Goal: Navigation & Orientation: Find specific page/section

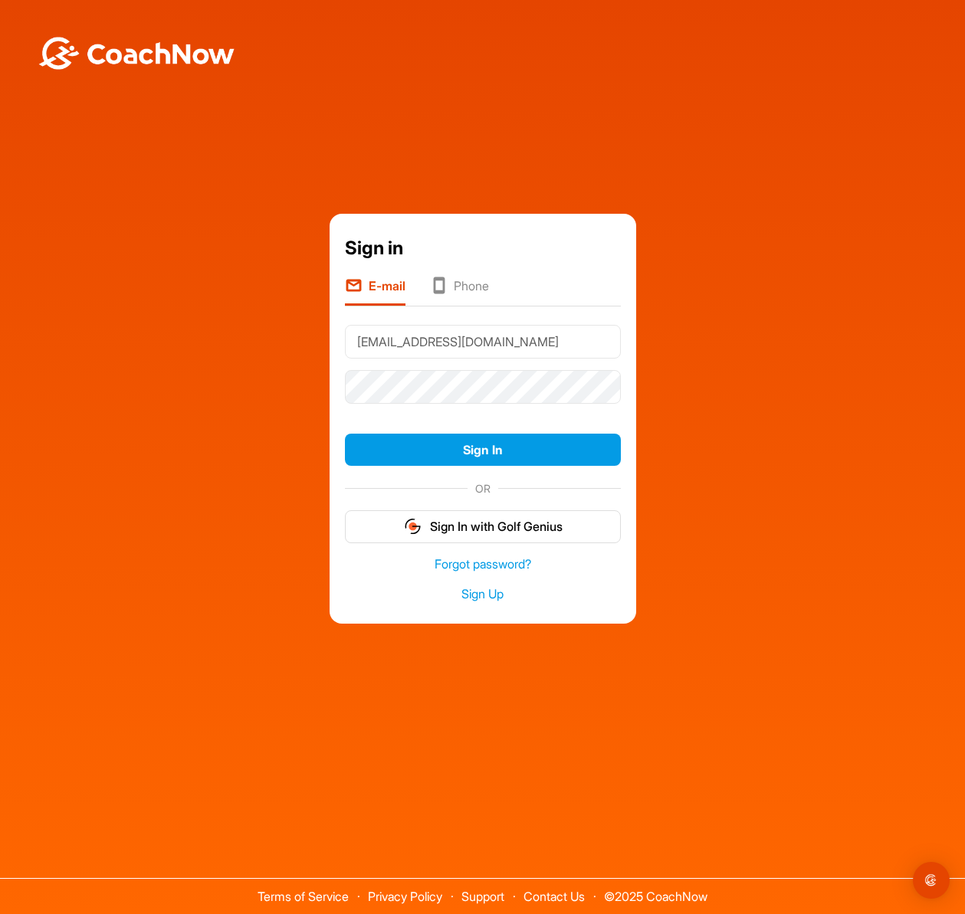
type input "[EMAIL_ADDRESS][DOMAIN_NAME]"
click at [345, 434] on button "Sign In" at bounding box center [483, 450] width 276 height 33
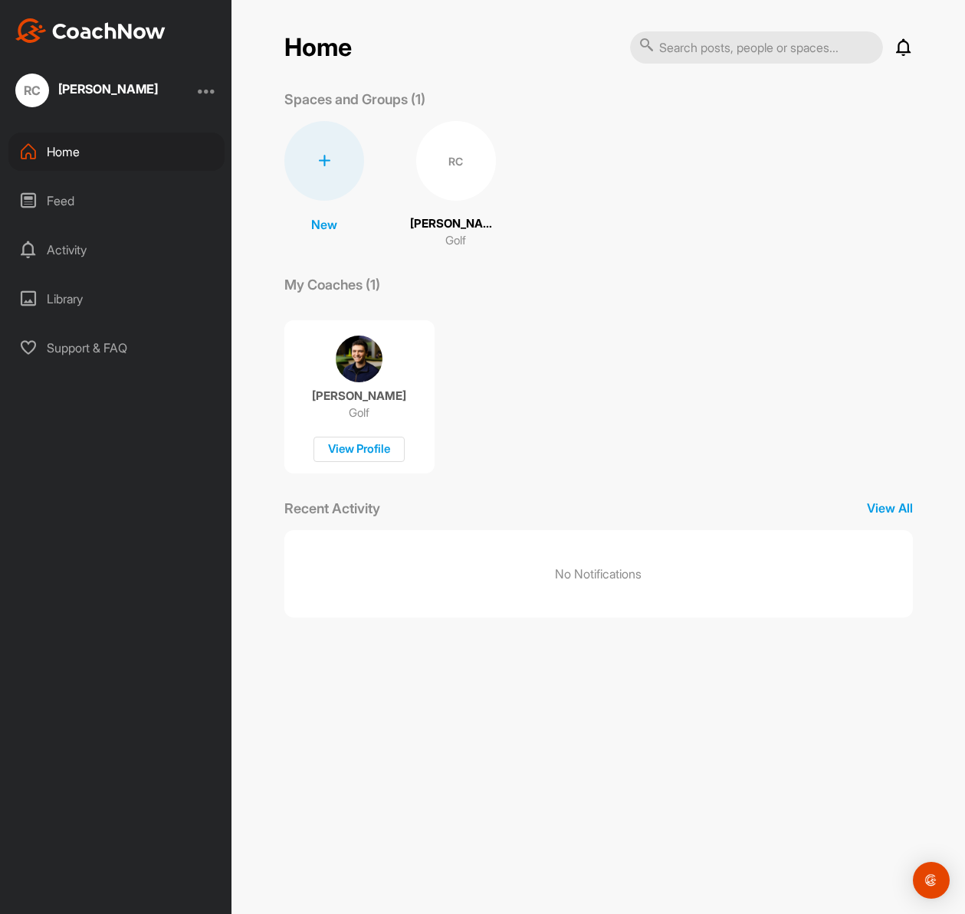
click at [70, 249] on div "Activity" at bounding box center [116, 250] width 216 height 38
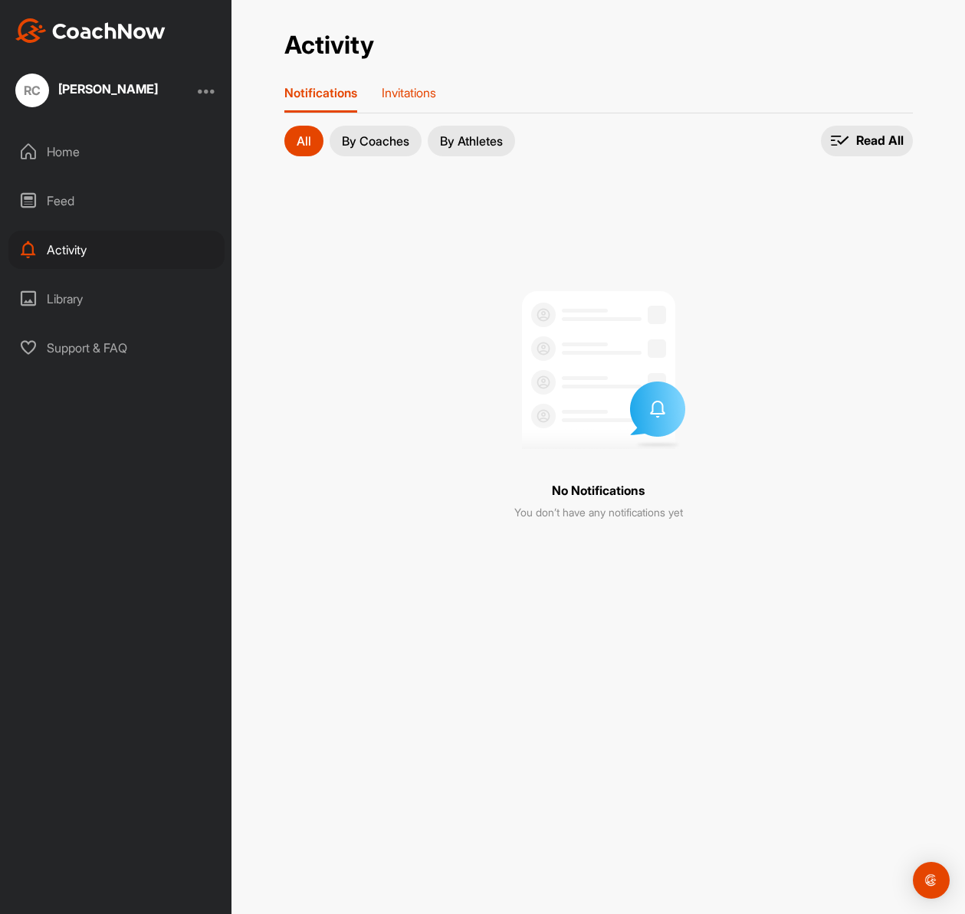
click at [405, 100] on div "Invitations" at bounding box center [409, 99] width 54 height 28
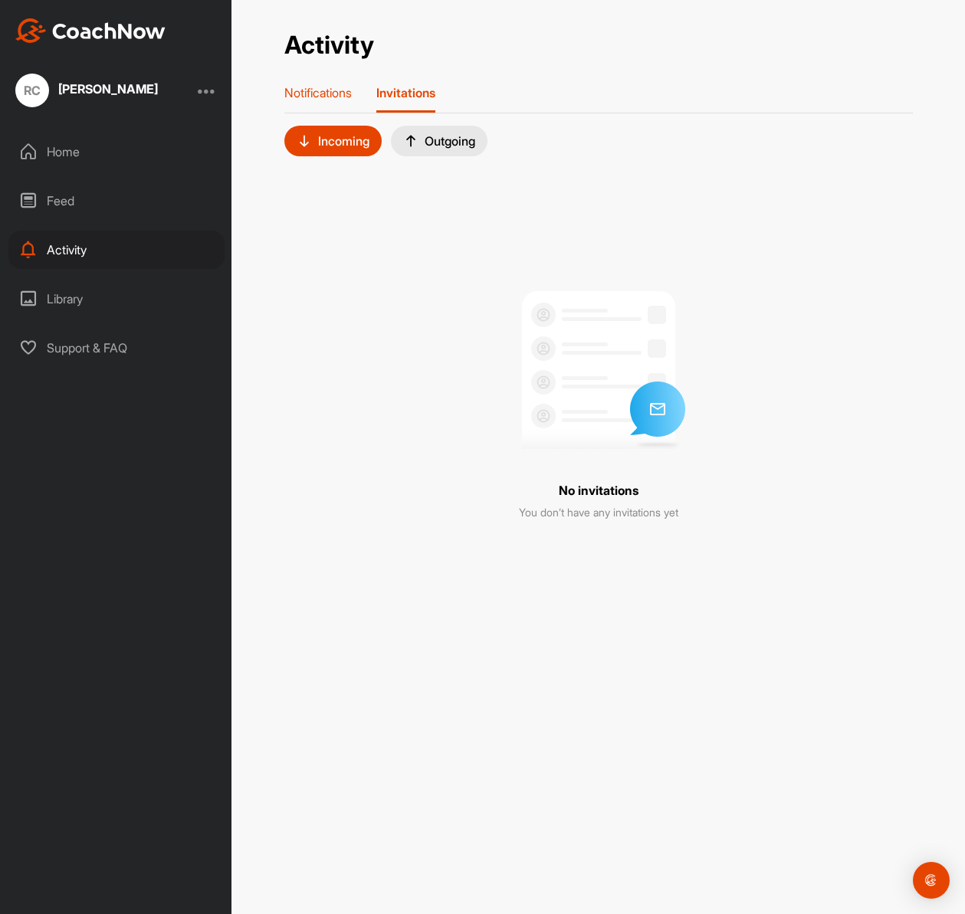
click at [336, 107] on div "Notifications" at bounding box center [317, 99] width 67 height 28
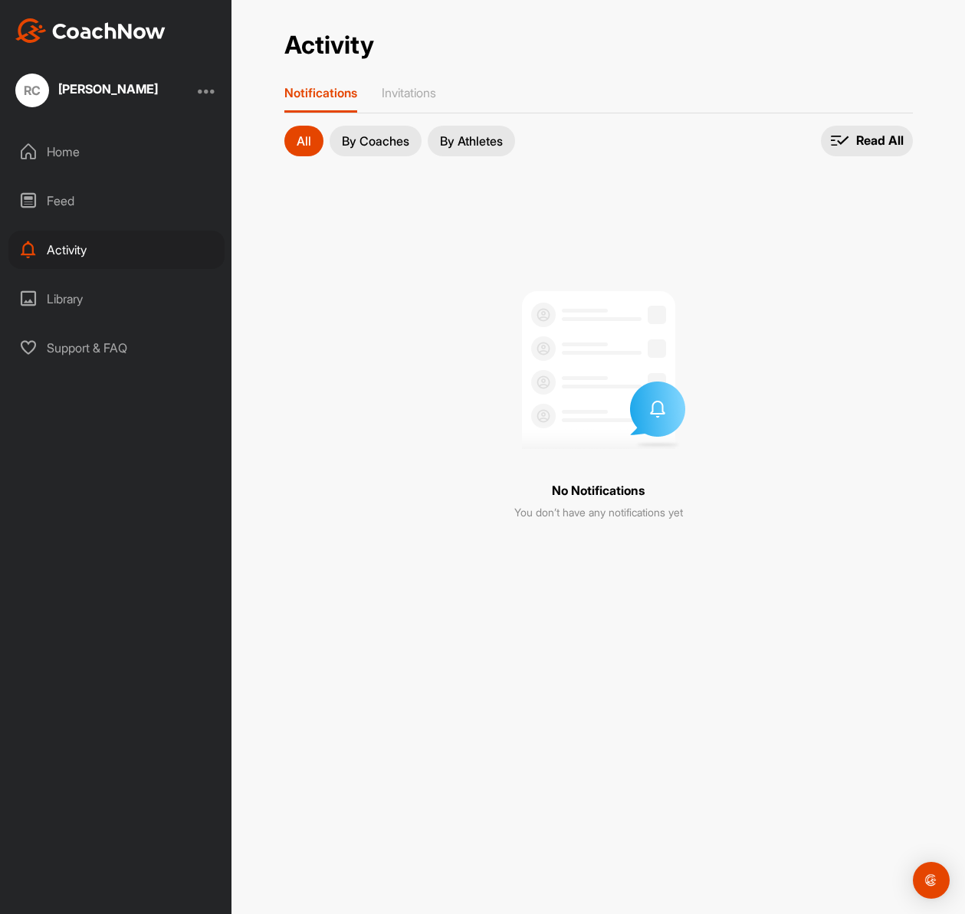
click at [74, 158] on div "Home" at bounding box center [116, 152] width 216 height 38
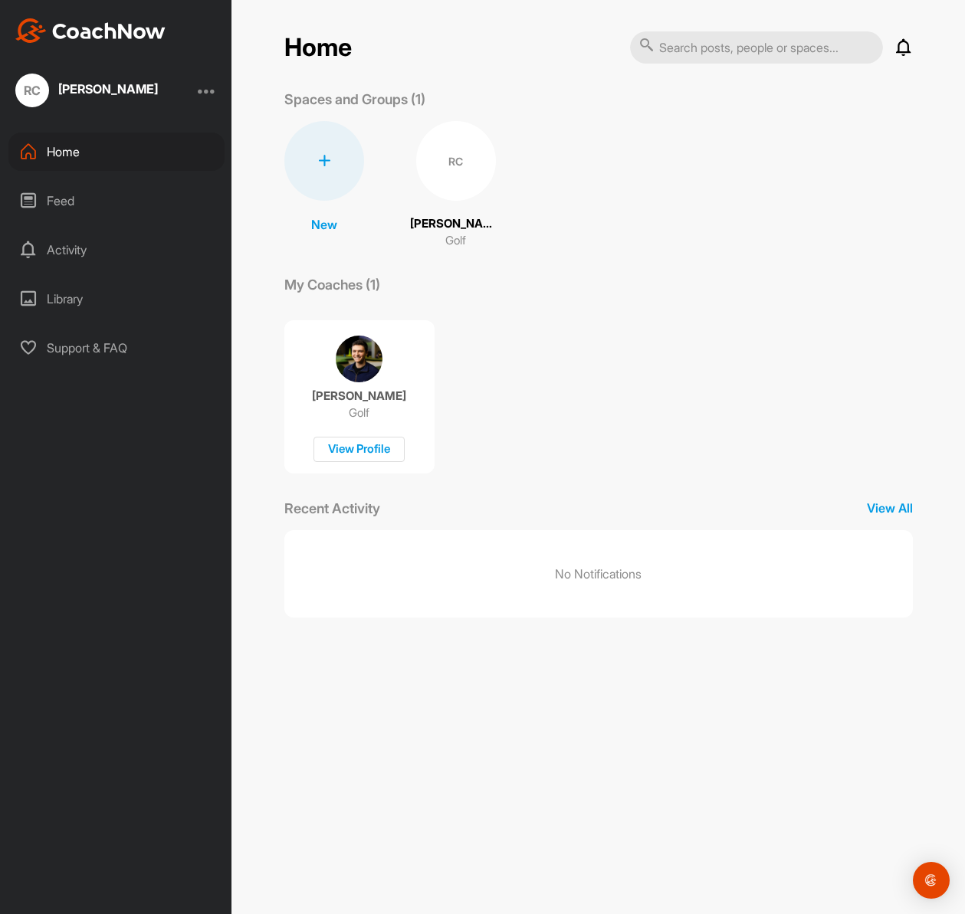
click at [61, 305] on div "Library" at bounding box center [116, 299] width 216 height 38
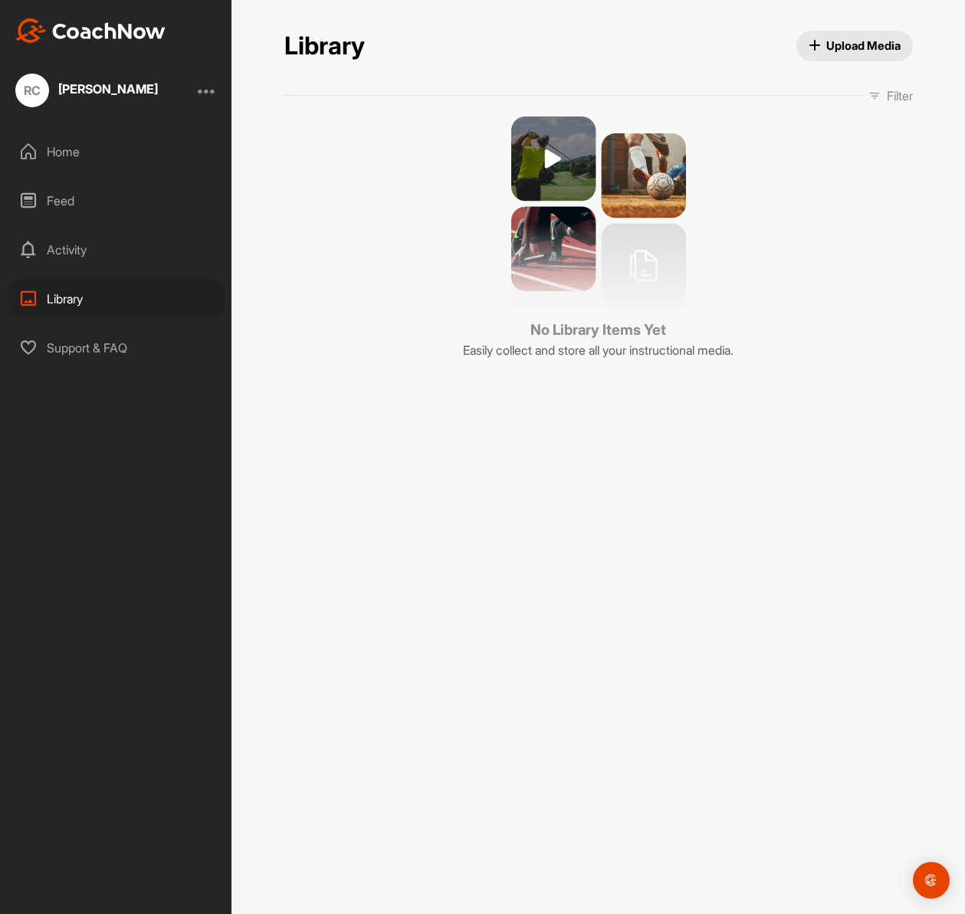
click at [84, 259] on div "Activity" at bounding box center [116, 250] width 216 height 38
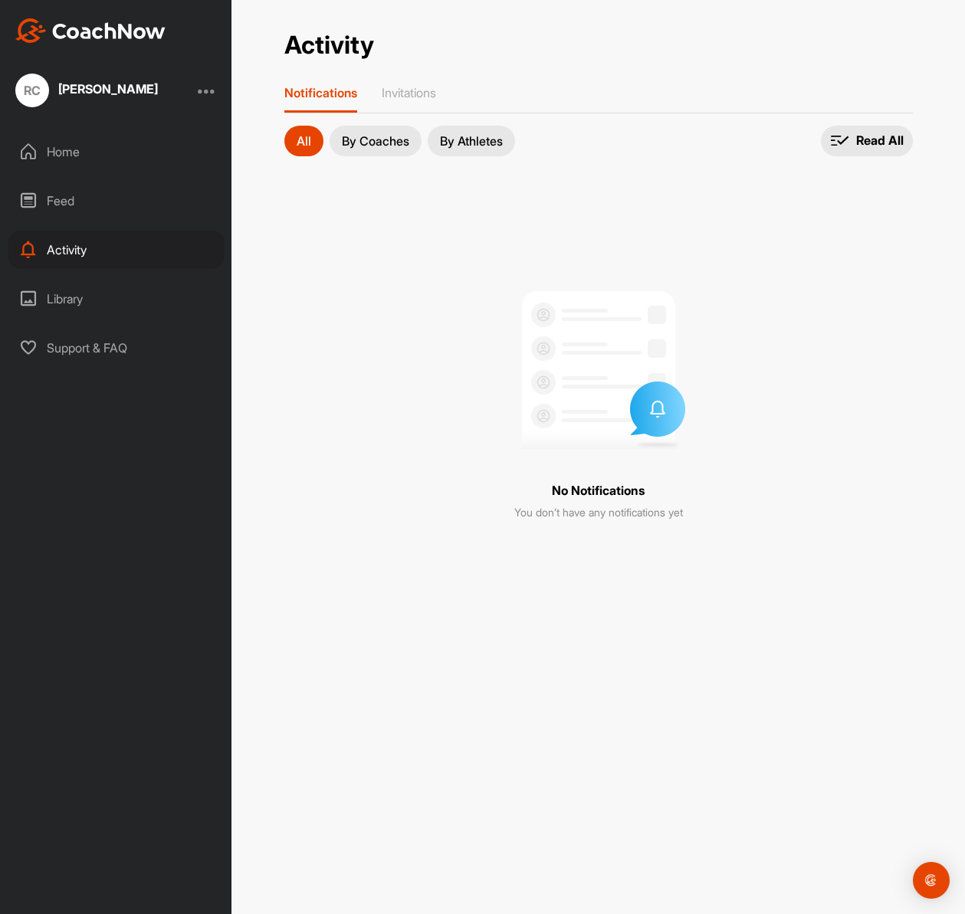
click at [69, 155] on div "Home" at bounding box center [116, 152] width 216 height 38
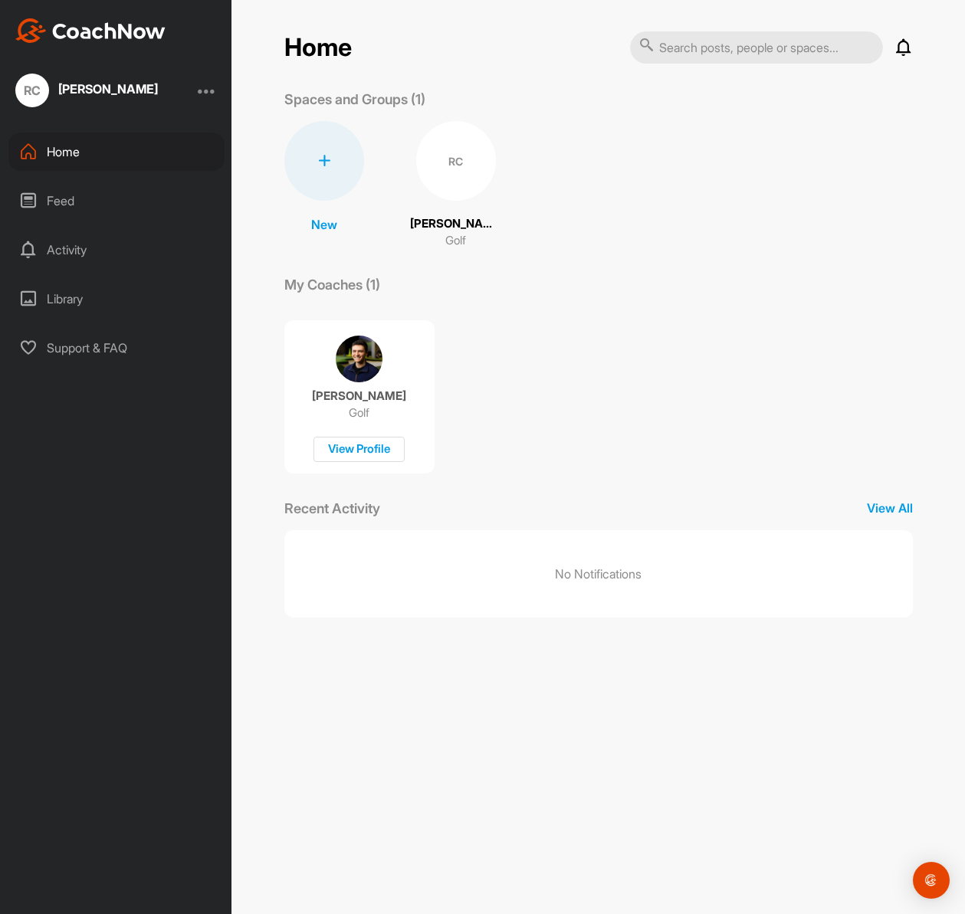
click at [356, 374] on img at bounding box center [359, 359] width 47 height 47
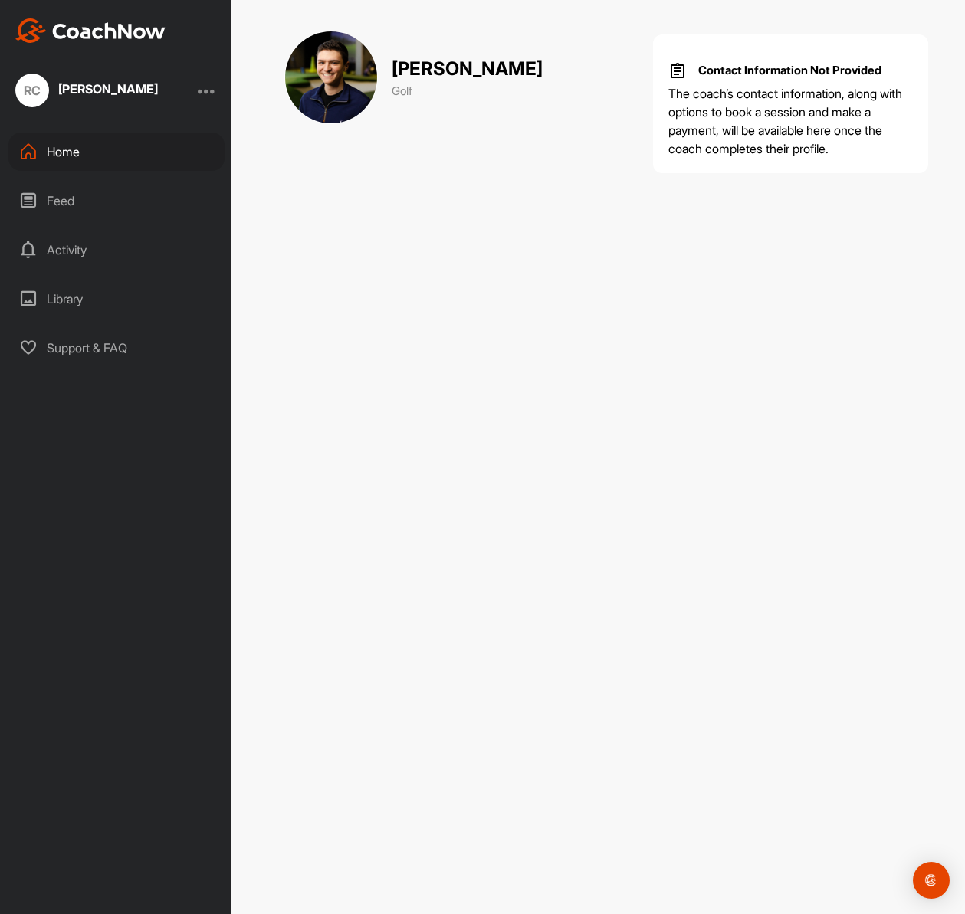
click at [58, 142] on div "Home" at bounding box center [116, 152] width 216 height 38
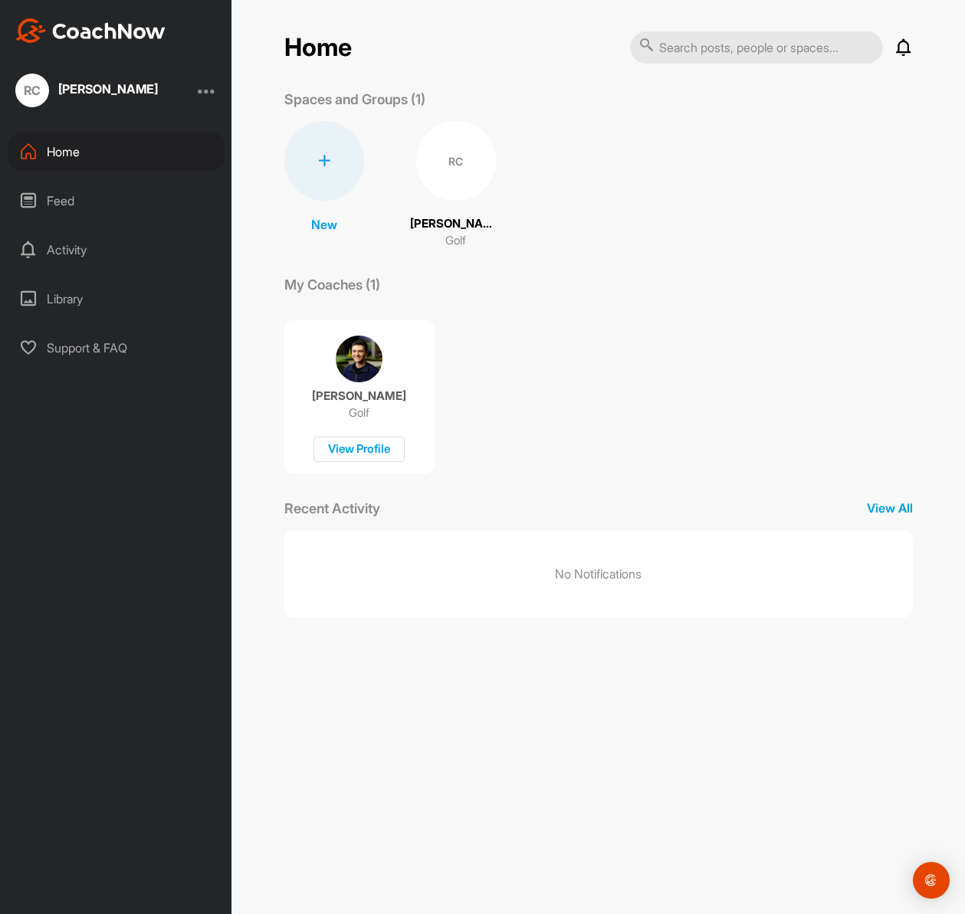
click at [457, 191] on div "RC" at bounding box center [456, 161] width 80 height 80
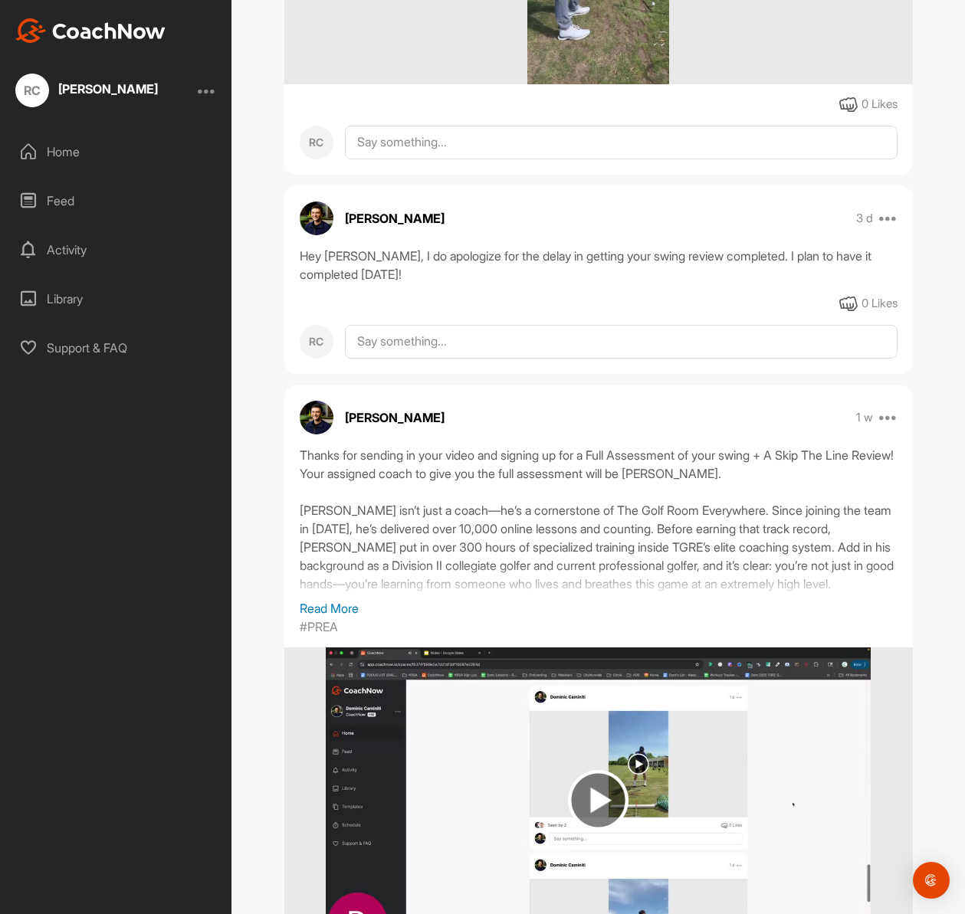
scroll to position [828, 0]
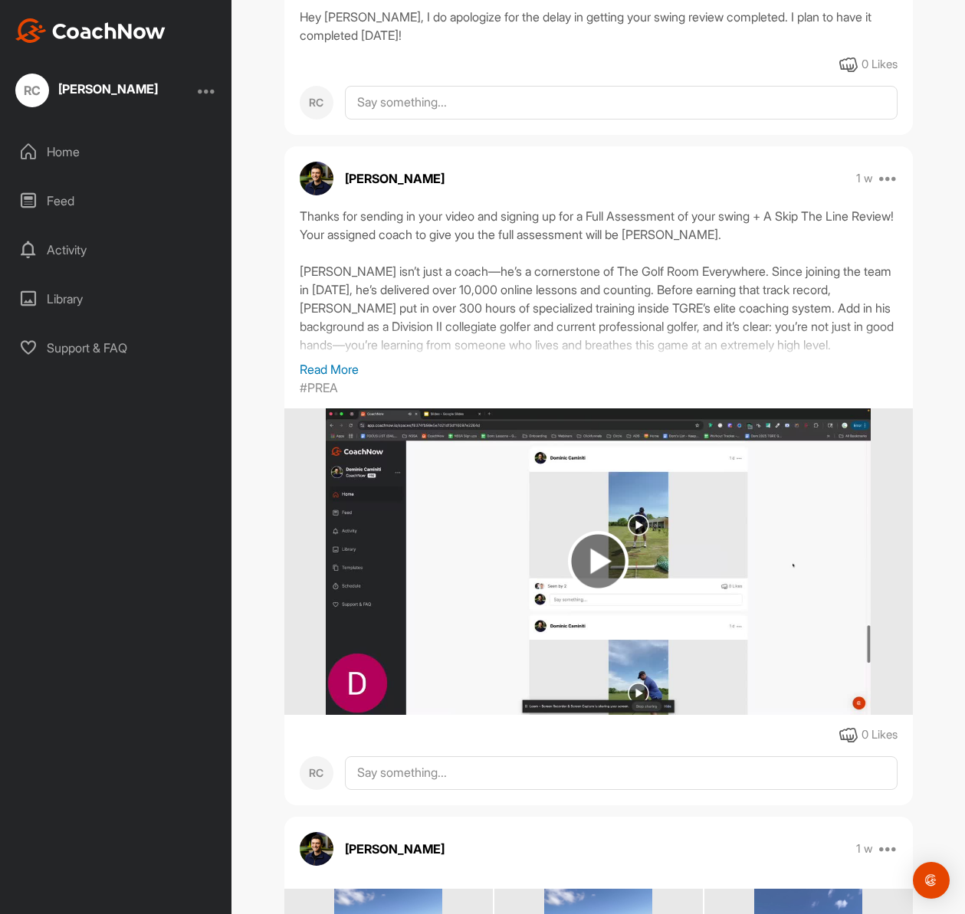
click at [337, 369] on p "Read More" at bounding box center [599, 369] width 598 height 18
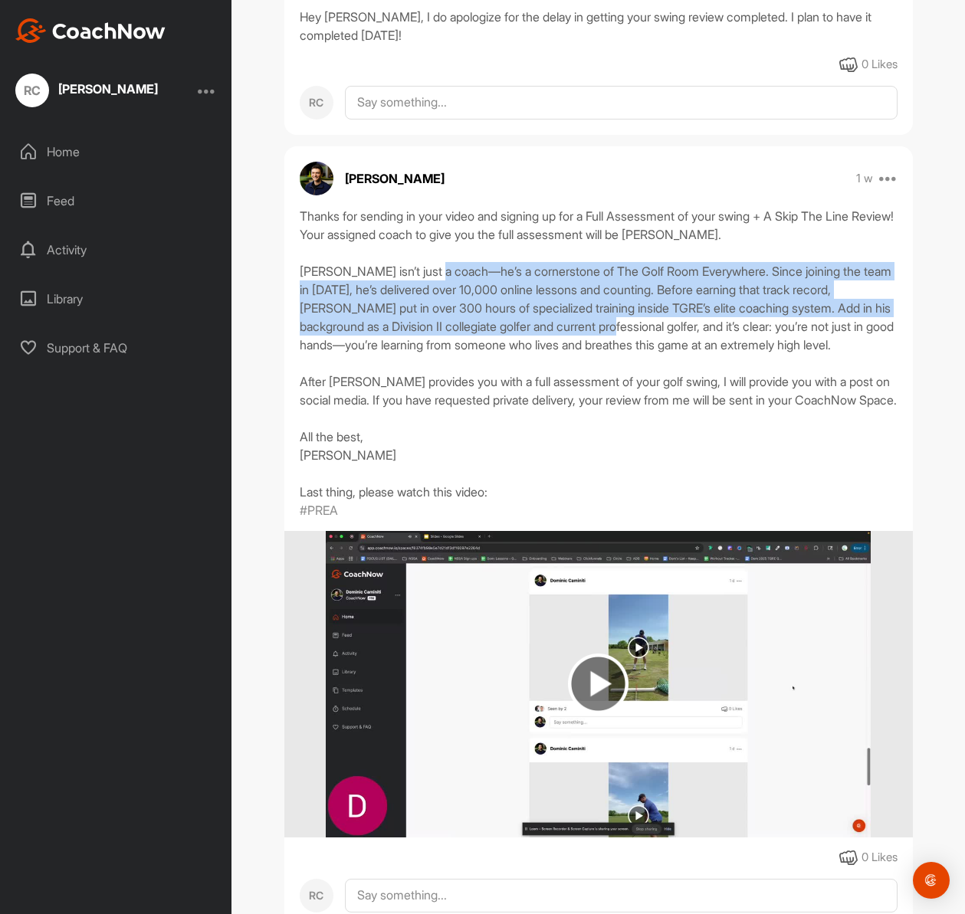
drag, startPoint x: 480, startPoint y: 277, endPoint x: 658, endPoint y: 330, distance: 186.2
click at [658, 330] on div "Thanks for sending in your video and signing up for a Full Assessment of your s…" at bounding box center [599, 354] width 598 height 294
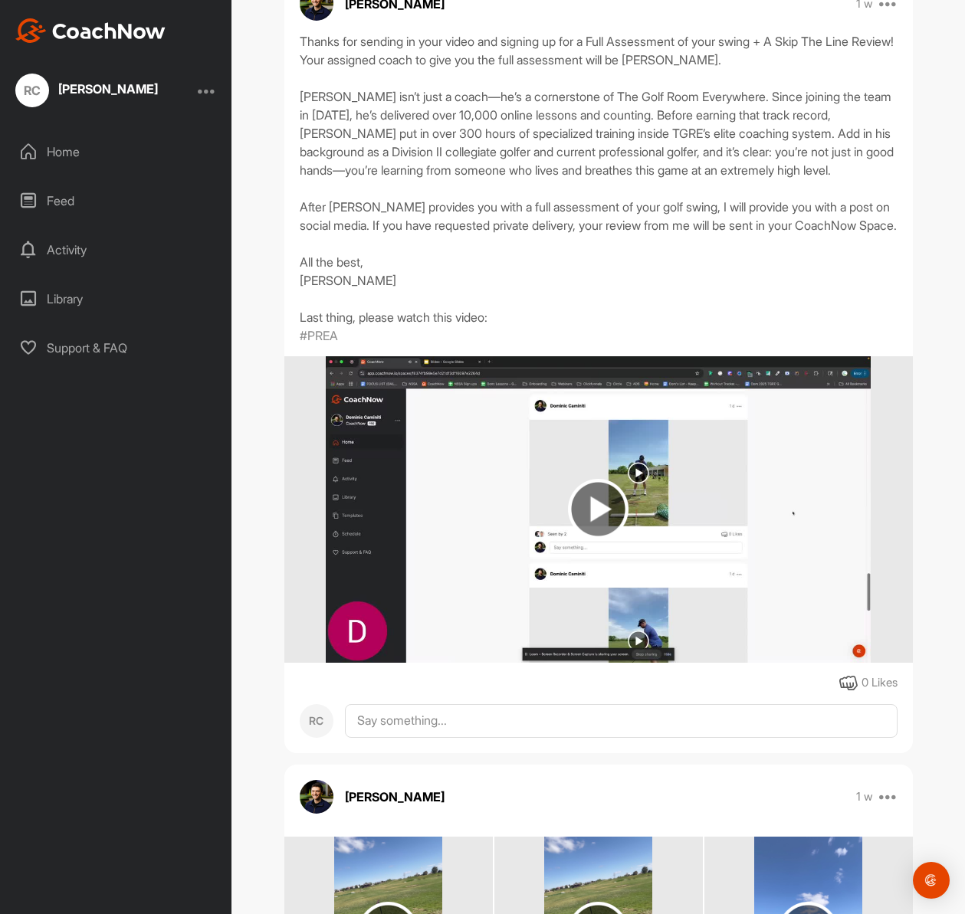
scroll to position [1272, 0]
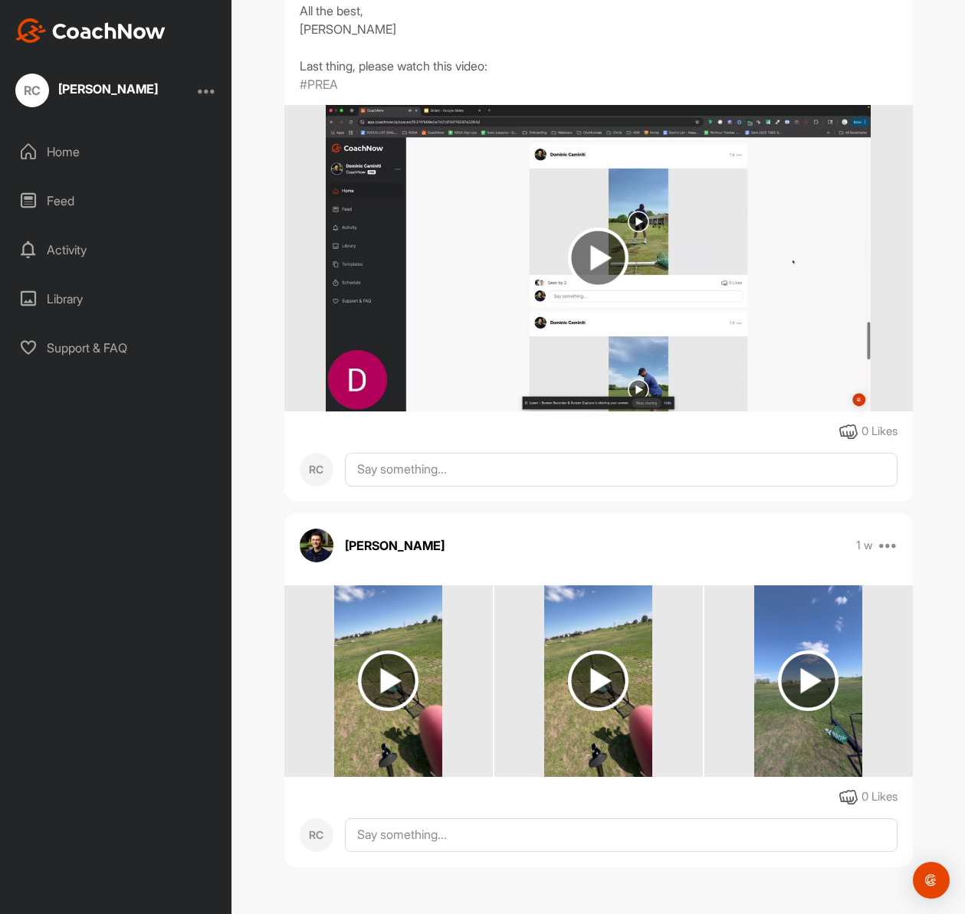
click at [376, 688] on img at bounding box center [388, 681] width 61 height 61
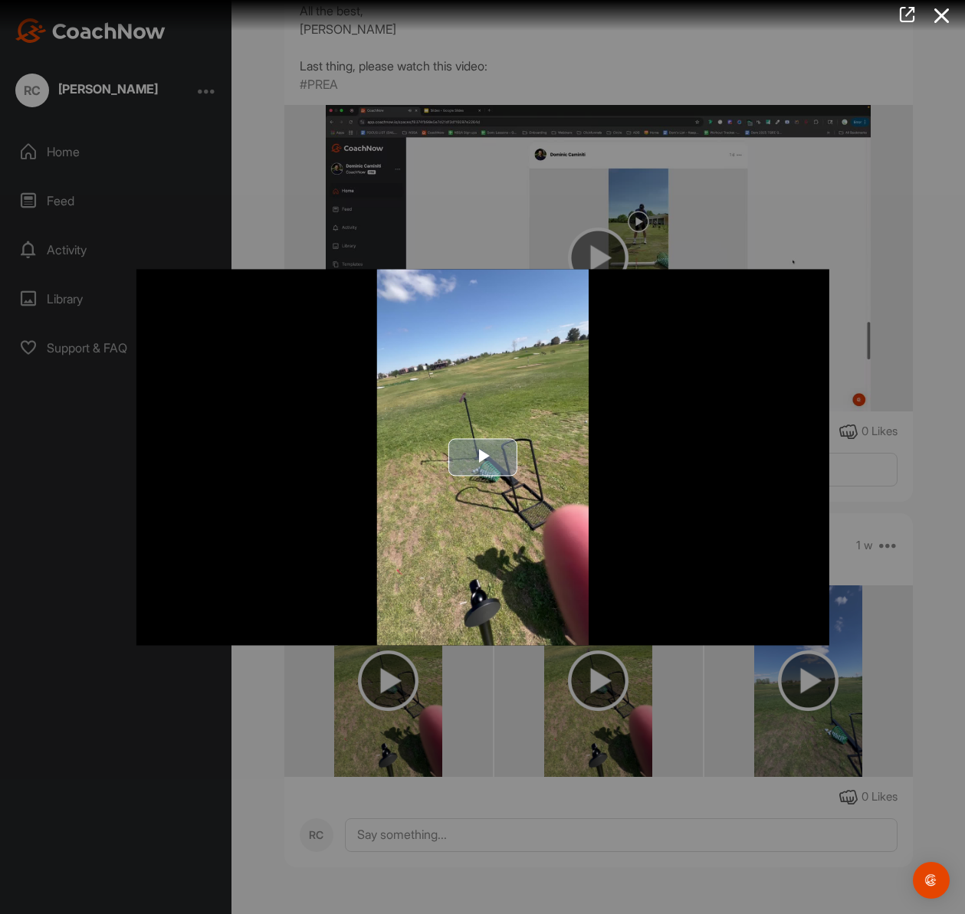
click at [483, 457] on span "Video Player" at bounding box center [483, 457] width 0 height 0
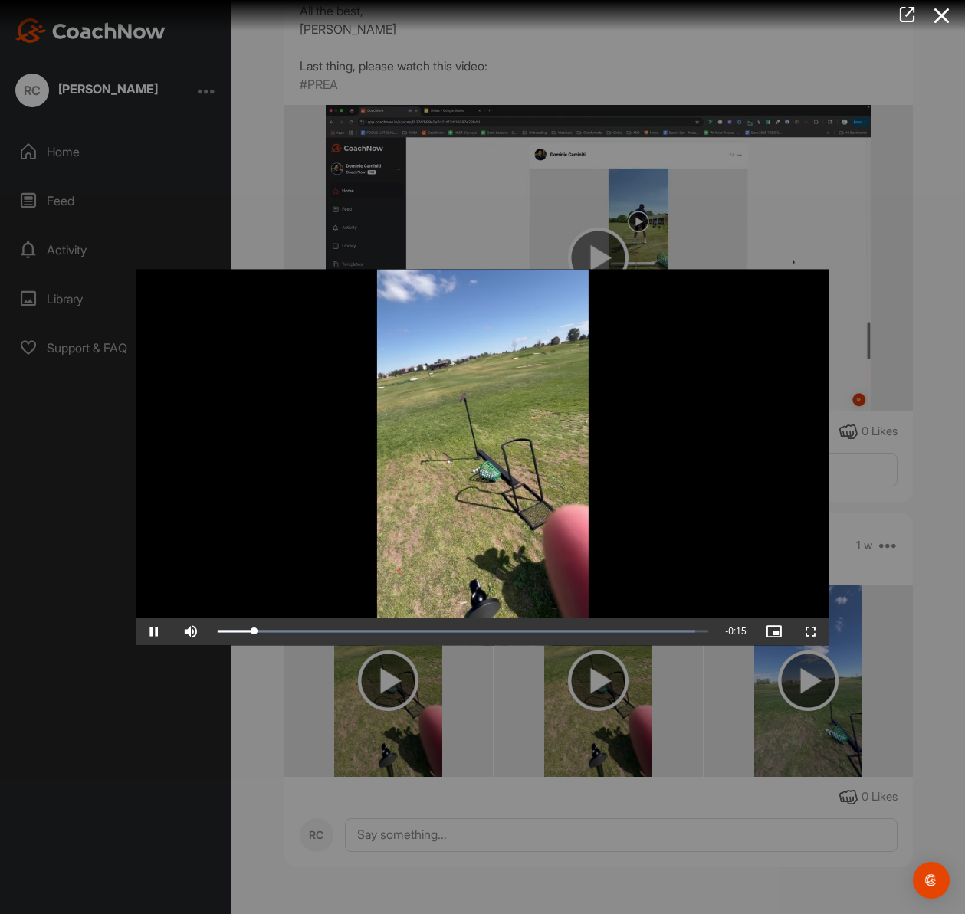
click at [867, 514] on div at bounding box center [482, 457] width 965 height 914
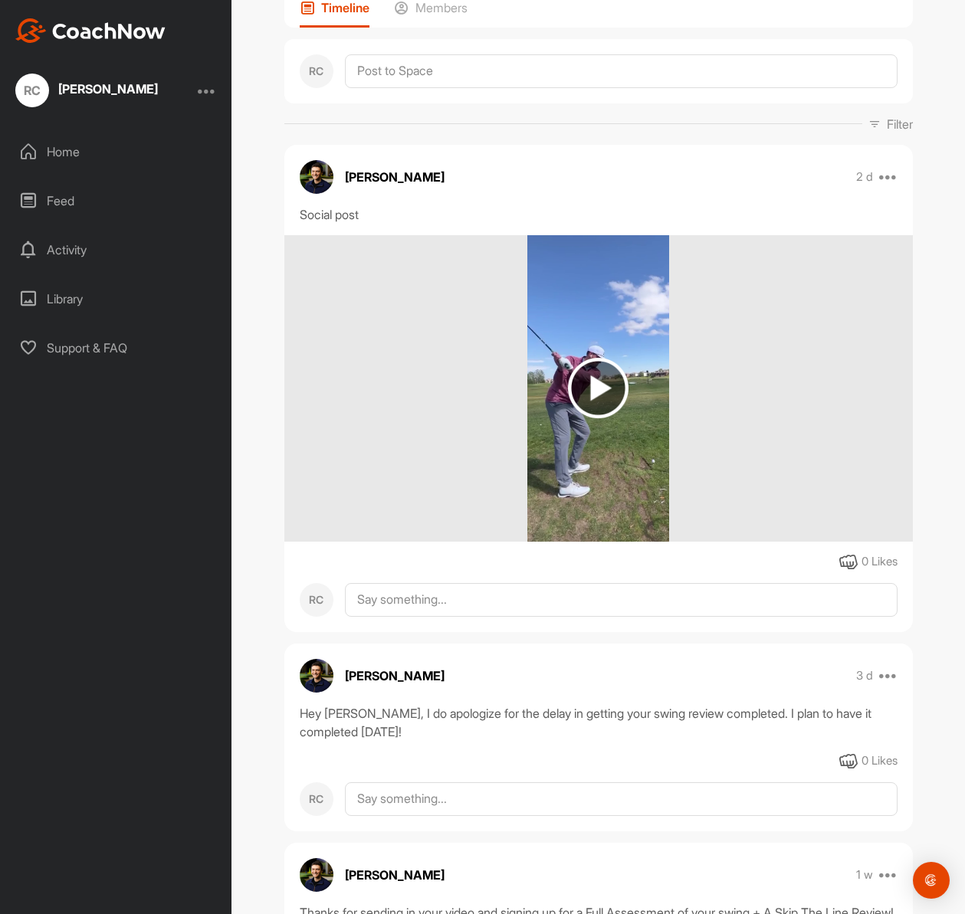
scroll to position [74, 0]
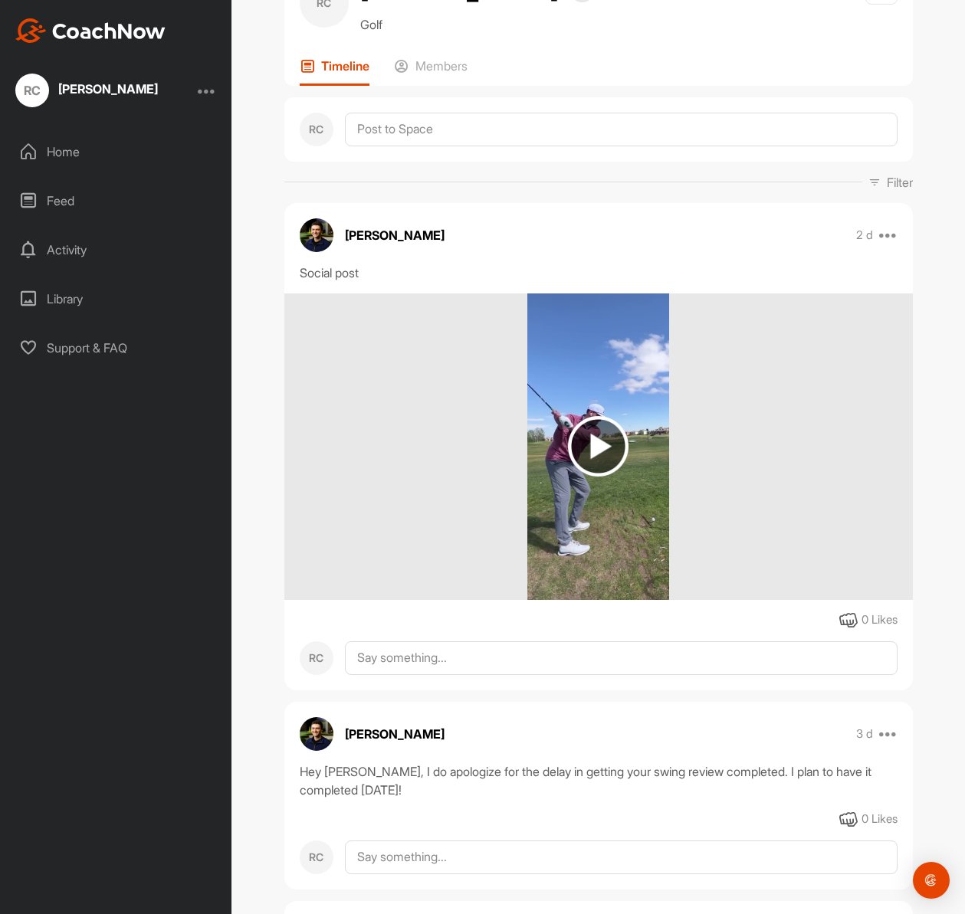
click at [605, 405] on img at bounding box center [598, 446] width 142 height 307
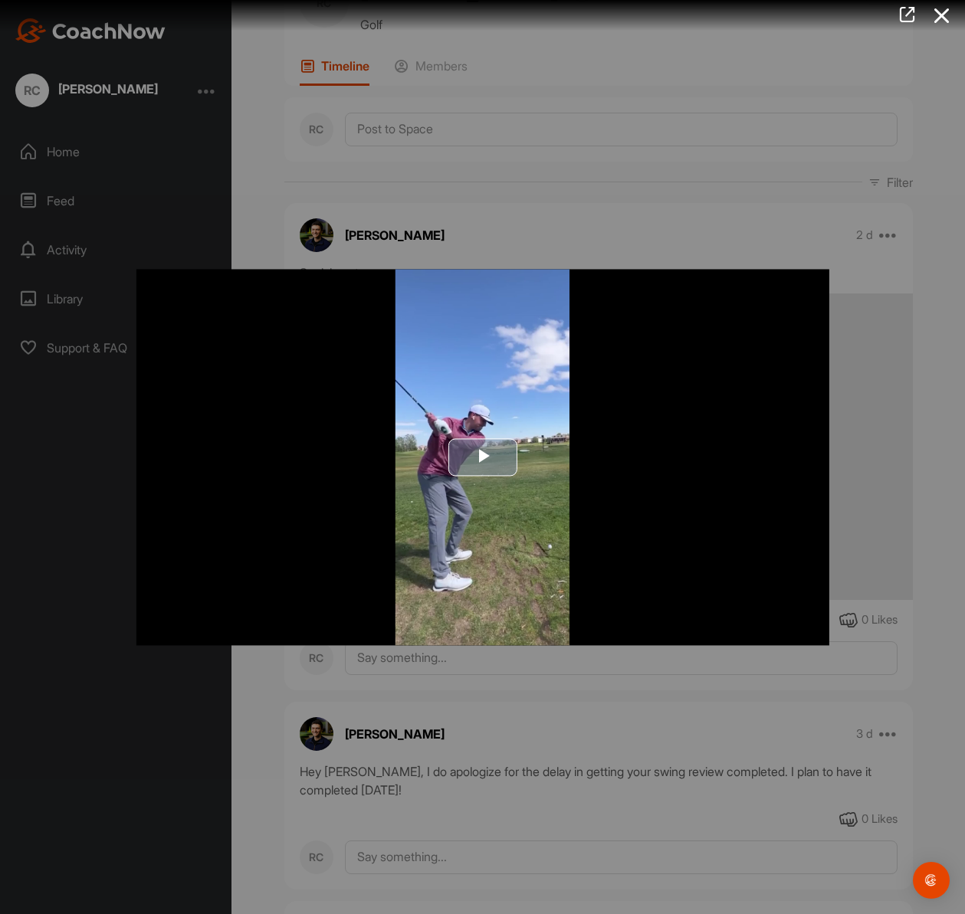
click at [483, 457] on span "Video Player" at bounding box center [483, 457] width 0 height 0
